Goal: Navigation & Orientation: Find specific page/section

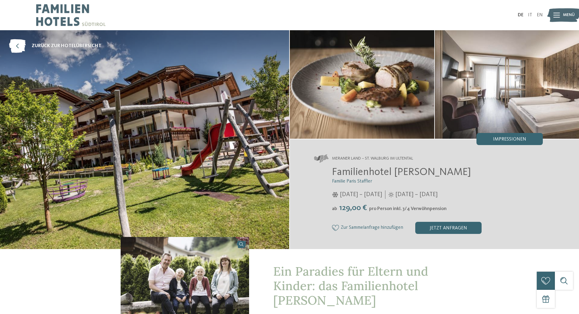
drag, startPoint x: 0, startPoint y: 0, endPoint x: 0, endPoint y: 274, distance: 274.0
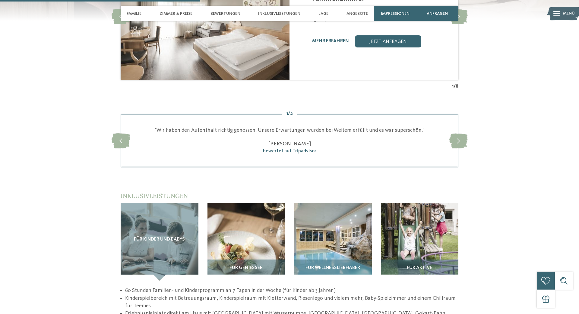
scroll to position [862, 0]
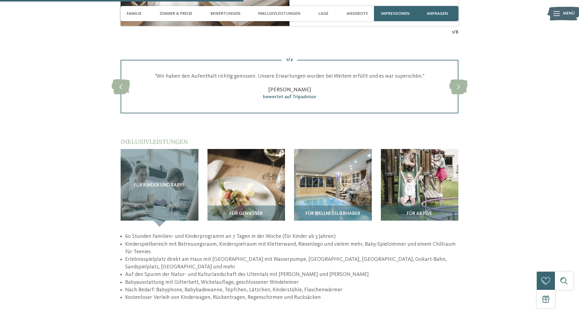
click at [507, 196] on div "zurück zur Hotelübersicht Familienhotel Viktoria" at bounding box center [289, 186] width 579 height 2037
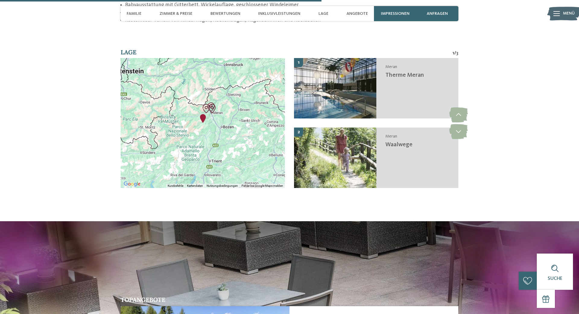
scroll to position [1293, 0]
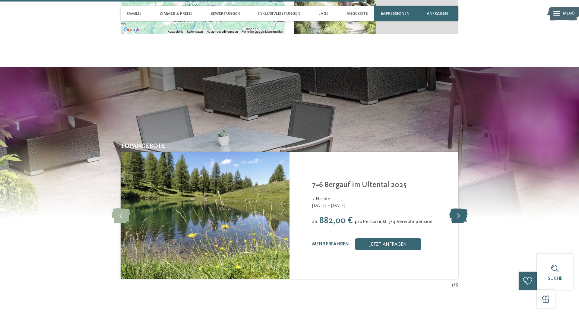
click at [462, 208] on icon at bounding box center [459, 215] width 18 height 15
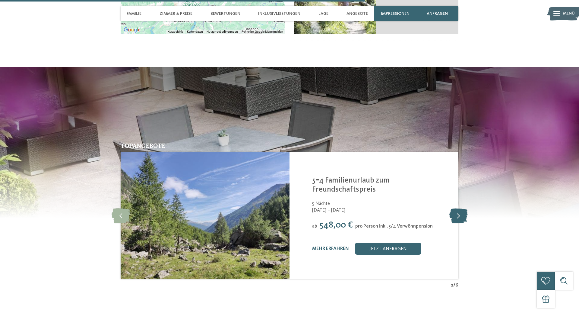
click at [460, 208] on icon at bounding box center [459, 215] width 18 height 15
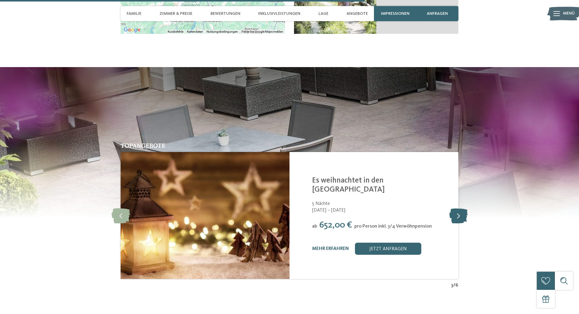
click at [460, 208] on icon at bounding box center [459, 215] width 18 height 15
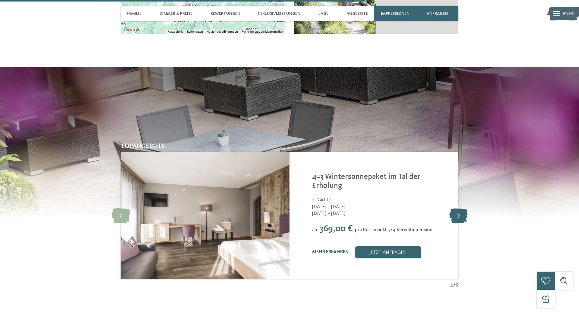
click at [460, 208] on icon at bounding box center [459, 215] width 18 height 15
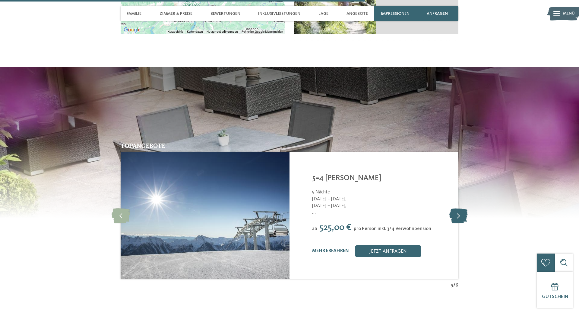
click at [460, 208] on icon at bounding box center [459, 215] width 18 height 15
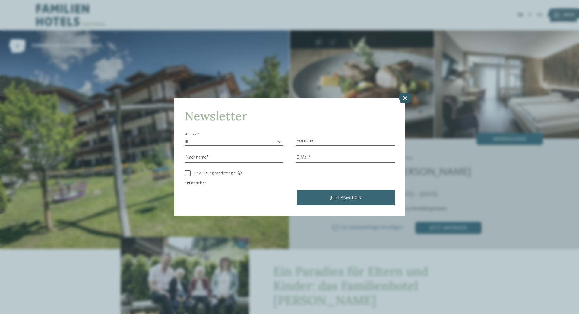
click at [405, 100] on icon at bounding box center [405, 98] width 13 height 11
